Goal: Entertainment & Leisure: Browse casually

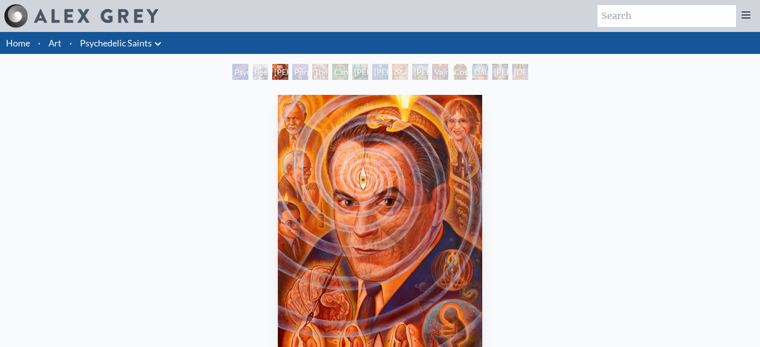
scroll to position [61, 0]
